Goal: Find specific page/section: Find specific page/section

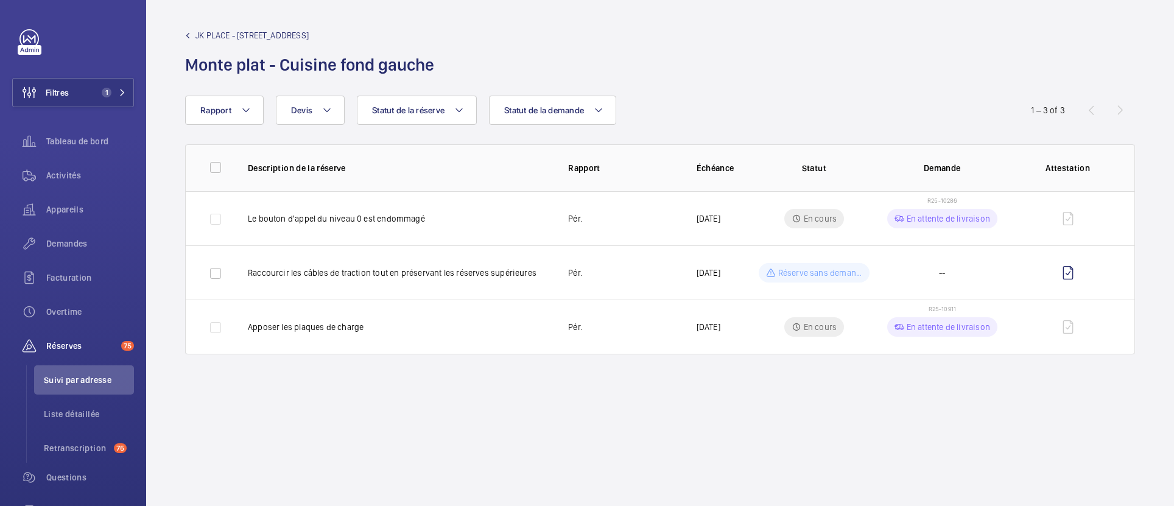
scroll to position [49, 0]
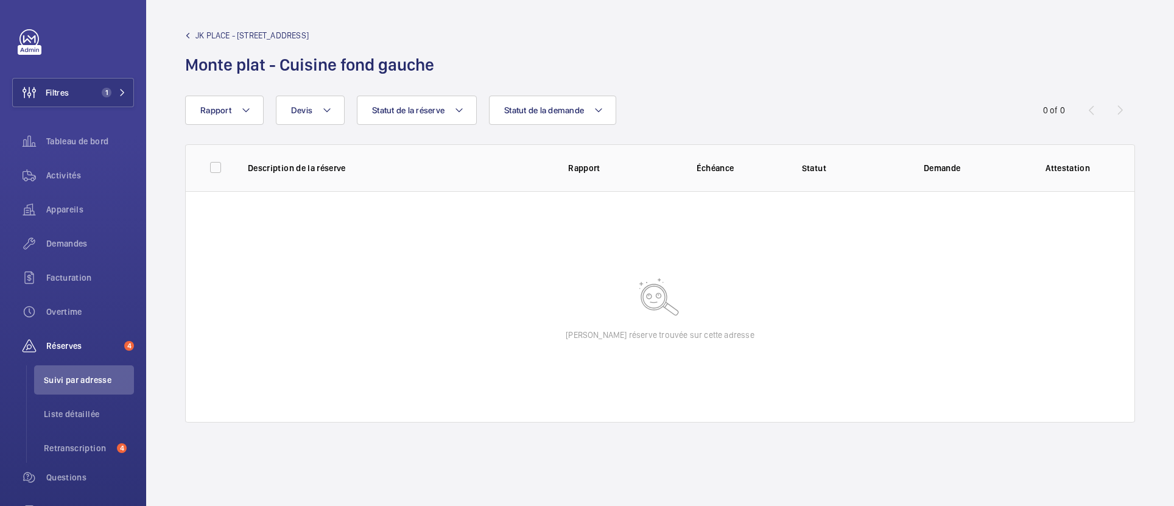
click at [205, 30] on span "JK PLACE - [STREET_ADDRESS]" at bounding box center [252, 35] width 113 height 12
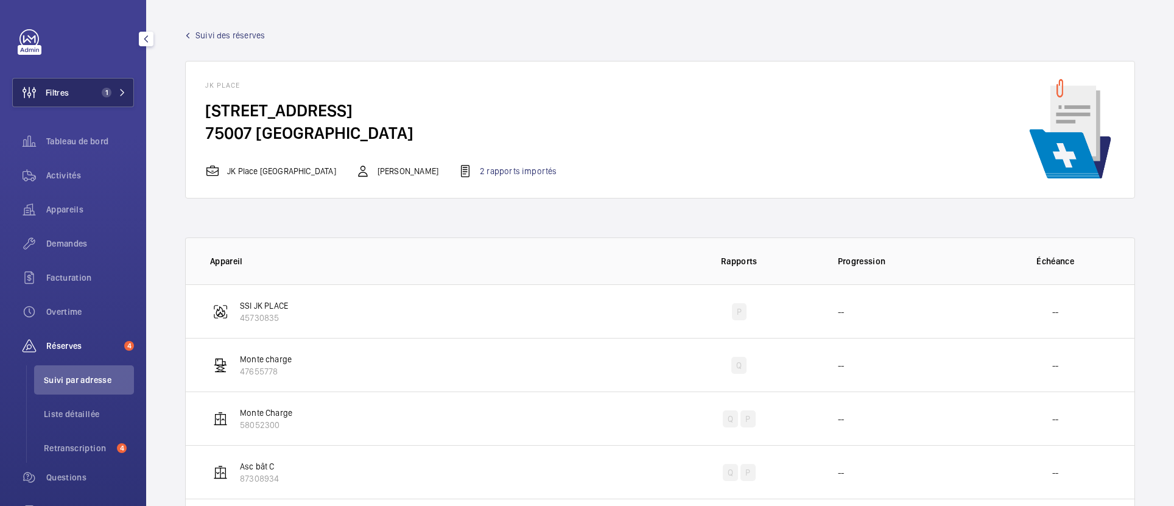
click at [118, 93] on span "1" at bounding box center [111, 93] width 29 height 10
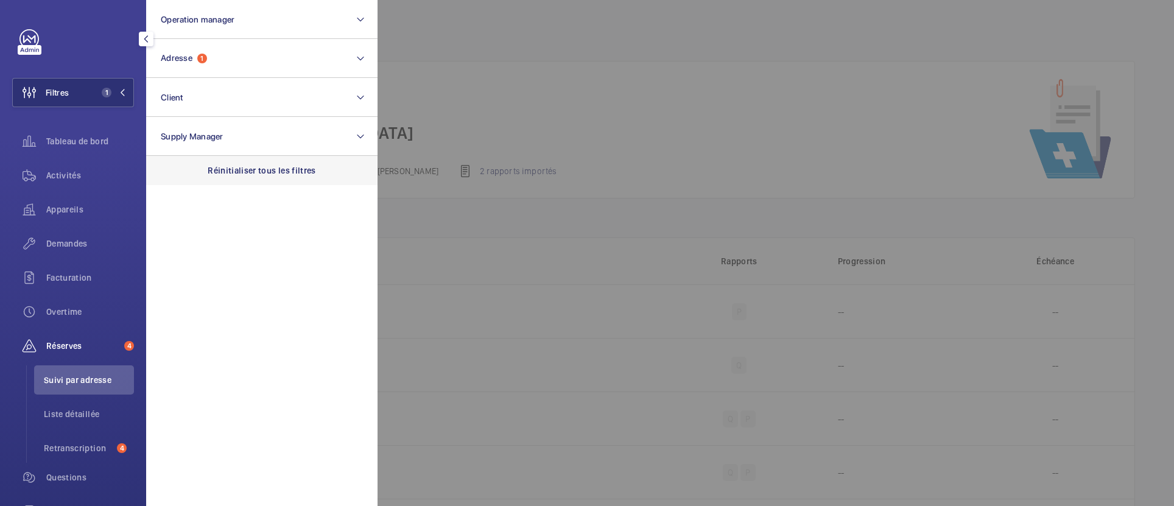
click at [217, 171] on p "Réinitialiser tous les filtres" at bounding box center [262, 170] width 108 height 12
click at [442, 36] on div at bounding box center [965, 253] width 1174 height 506
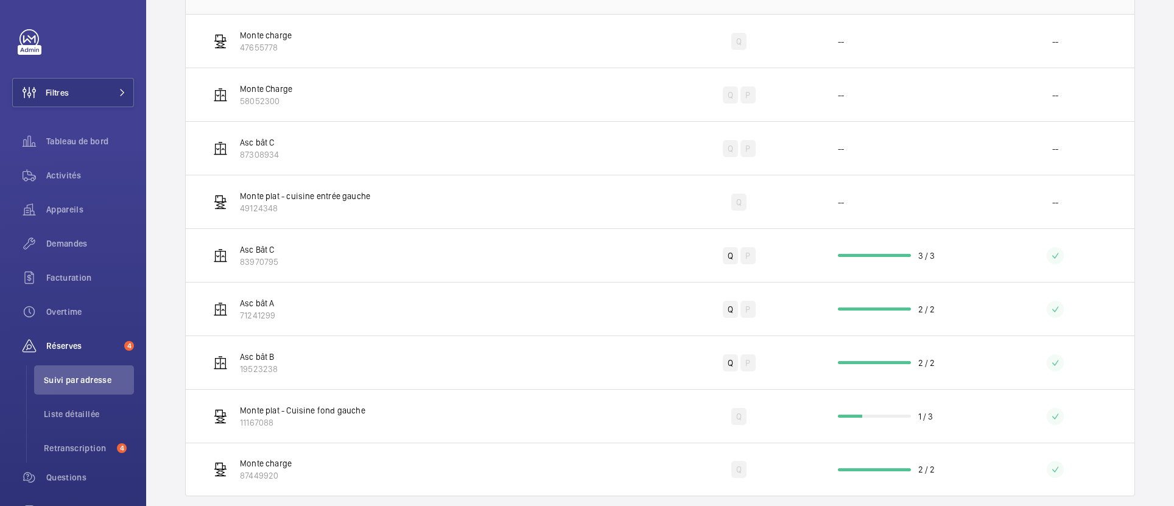
scroll to position [344, 0]
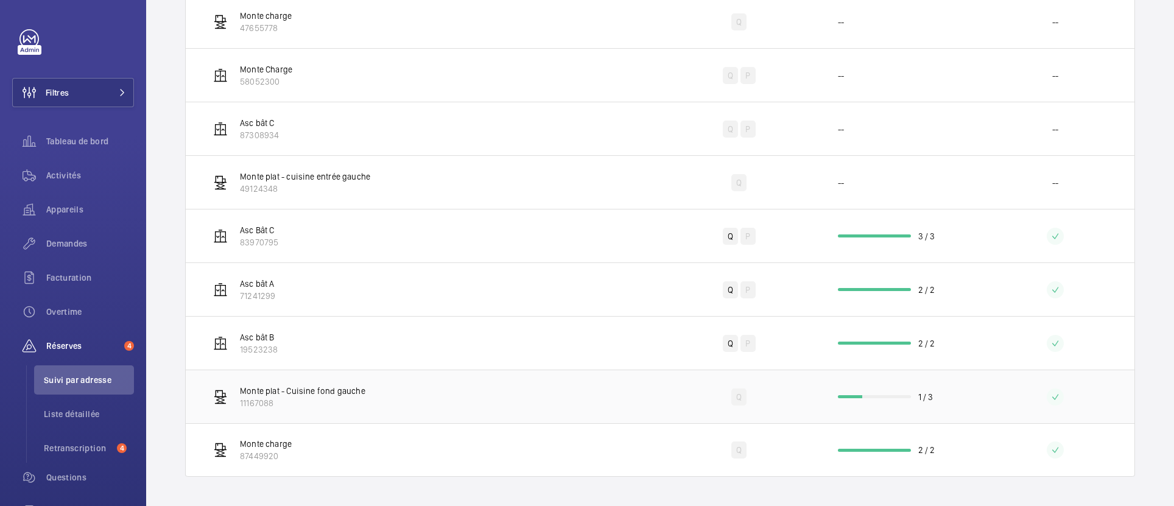
click at [400, 391] on td "Monte plat - Cuisine fond gauche 11167088" at bounding box center [423, 397] width 474 height 54
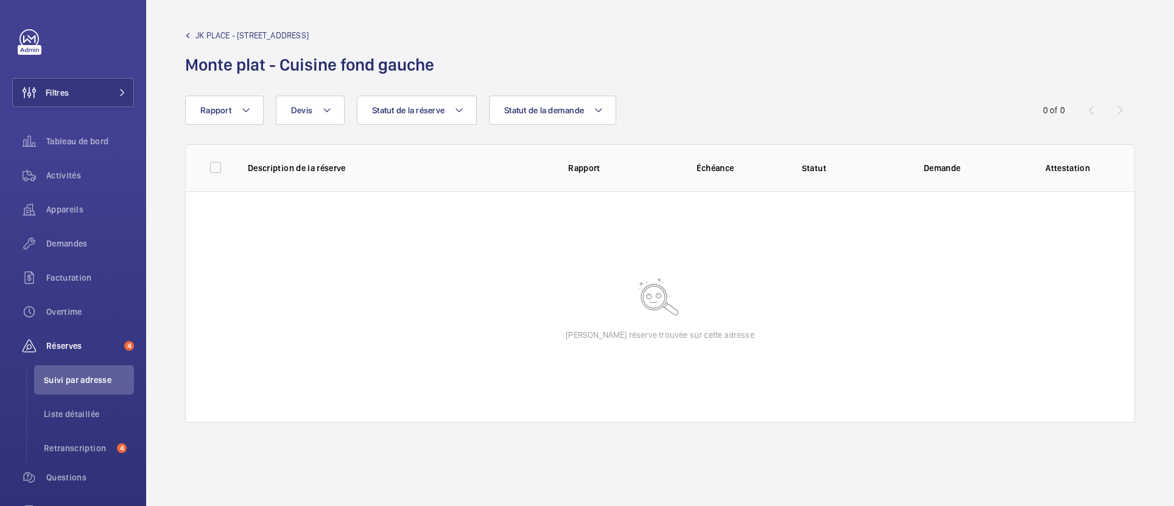
click at [259, 33] on span "JK PLACE - [STREET_ADDRESS]" at bounding box center [252, 35] width 113 height 12
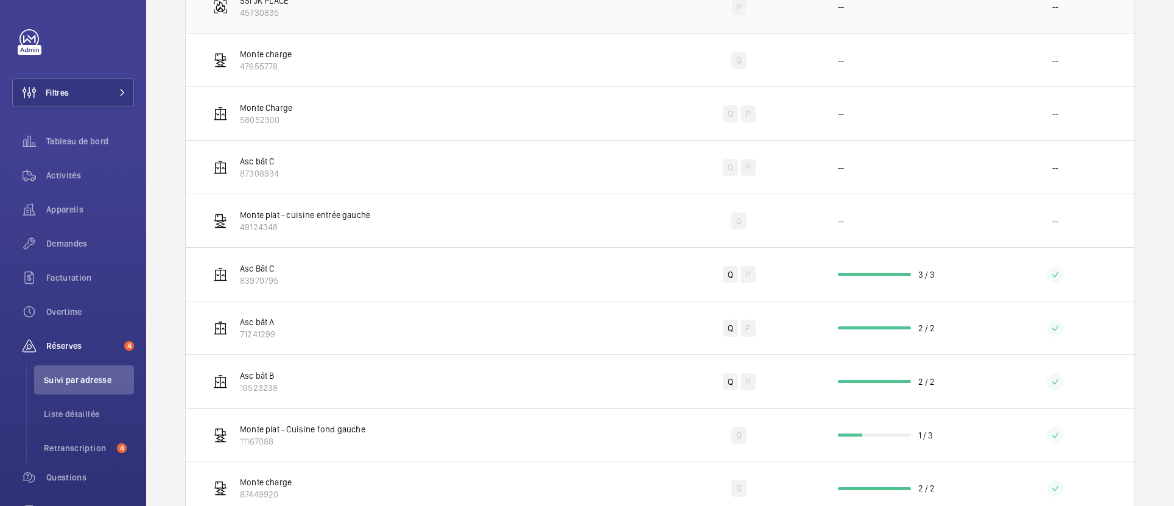
scroll to position [344, 0]
